Goal: Task Accomplishment & Management: Complete application form

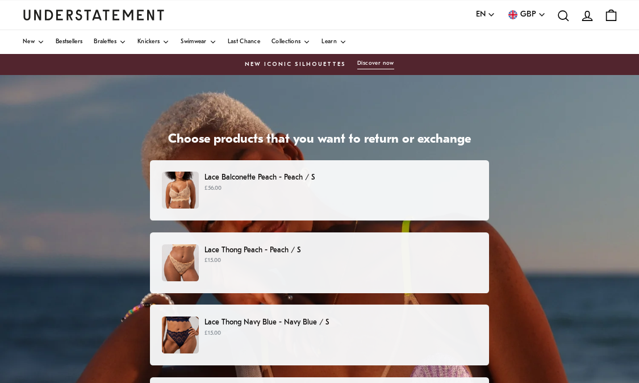
click at [219, 188] on p "£56.00" at bounding box center [340, 188] width 273 height 9
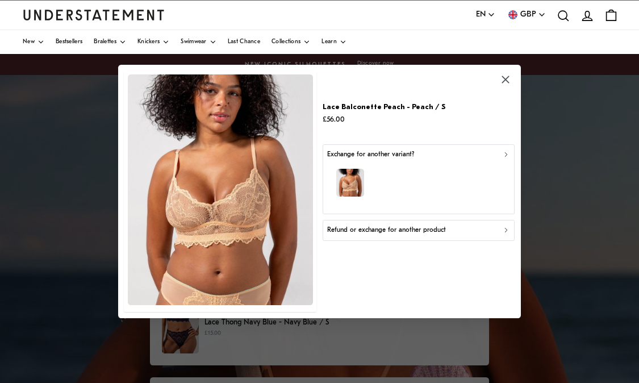
click at [415, 181] on div "button" at bounding box center [418, 184] width 182 height 49
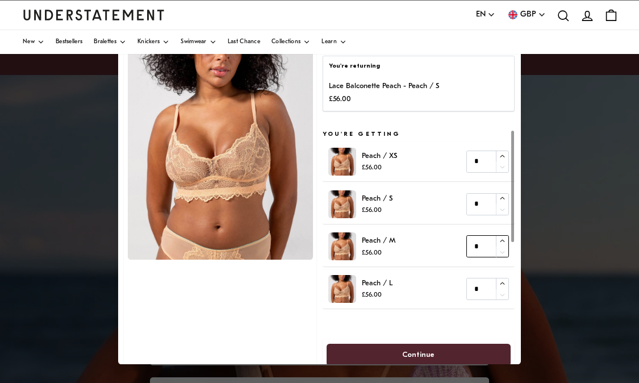
type input "*"
click at [503, 239] on icon "button" at bounding box center [502, 240] width 7 height 7
click at [429, 351] on span "Continue" at bounding box center [419, 354] width 32 height 21
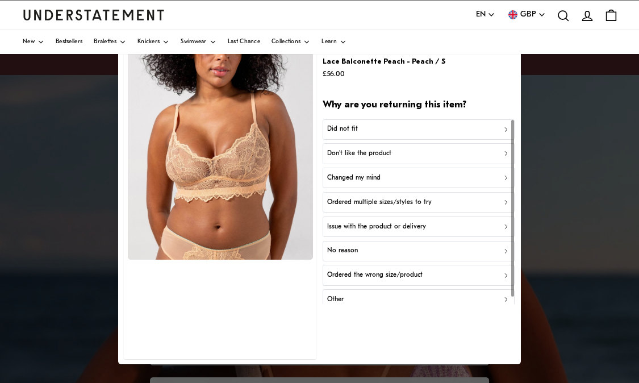
click at [375, 127] on div "Did not fit" at bounding box center [418, 129] width 182 height 11
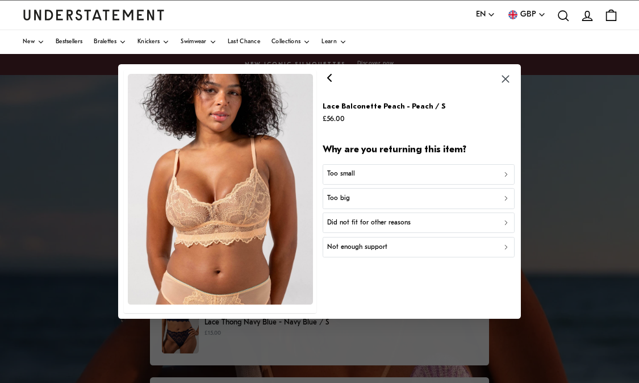
click at [372, 223] on p "Did not fit for other reasons" at bounding box center [369, 223] width 84 height 11
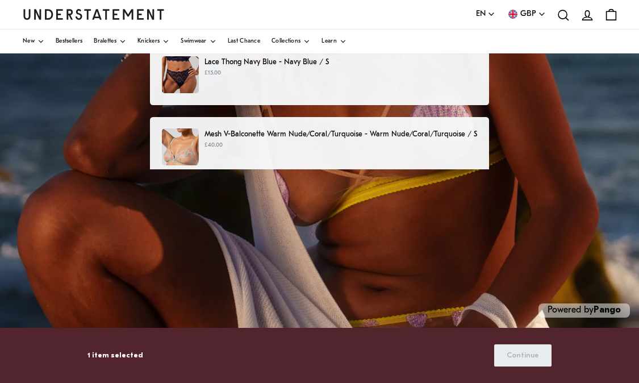
scroll to position [262, 0]
click at [521, 357] on span "Continue" at bounding box center [523, 355] width 32 height 21
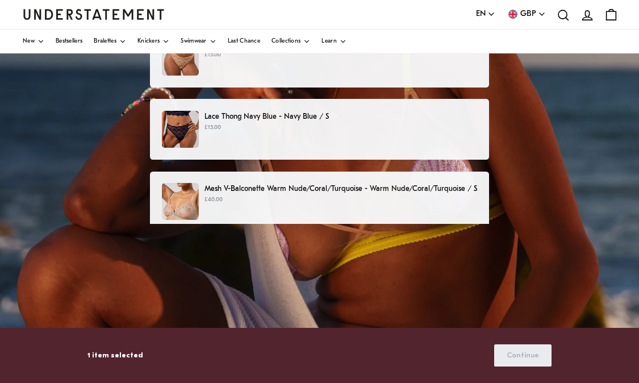
scroll to position [210, 0]
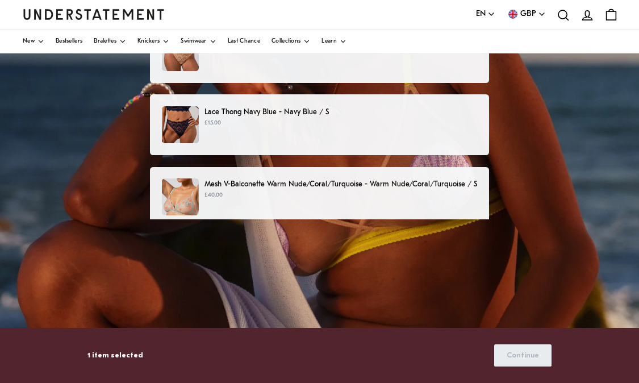
click at [524, 361] on span "Continue" at bounding box center [523, 355] width 32 height 21
click at [520, 351] on span "Continue" at bounding box center [523, 355] width 32 height 21
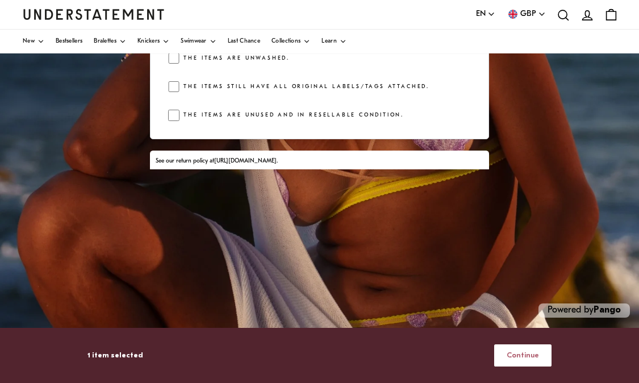
scroll to position [262, 0]
click at [516, 356] on span "Continue" at bounding box center [523, 355] width 32 height 21
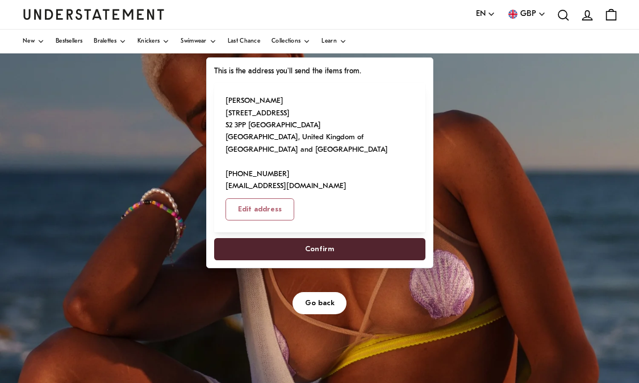
scroll to position [106, 0]
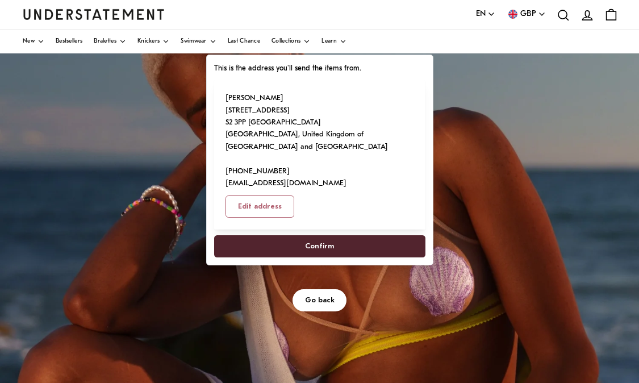
click at [334, 257] on span "Confirm" at bounding box center [319, 246] width 29 height 21
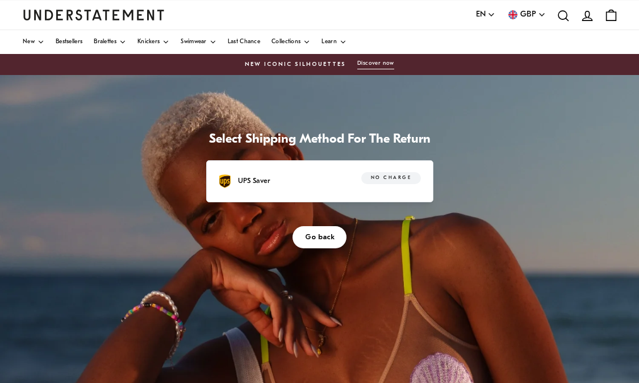
click at [411, 184] on span "No charge" at bounding box center [391, 178] width 40 height 11
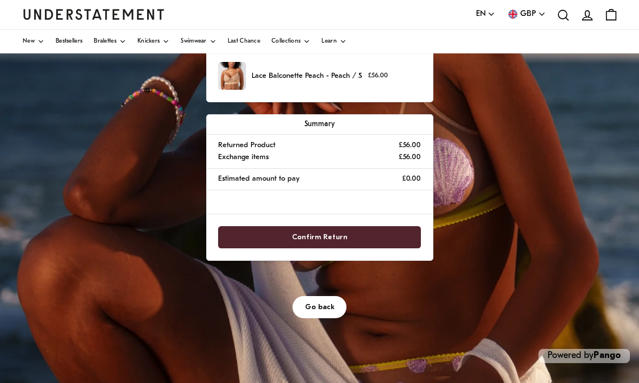
scroll to position [215, 0]
click at [348, 248] on span "Confirm Return" at bounding box center [320, 237] width 56 height 21
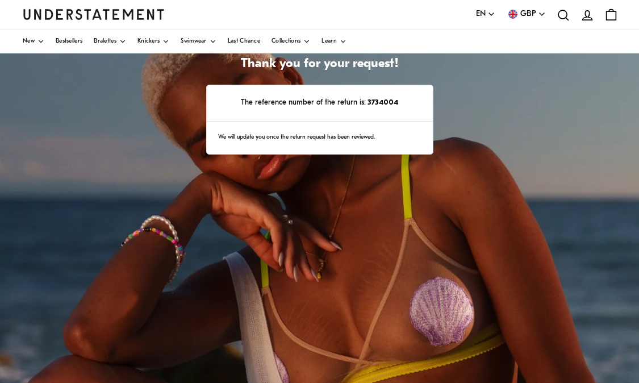
scroll to position [74, 0]
